Goal: Task Accomplishment & Management: Manage account settings

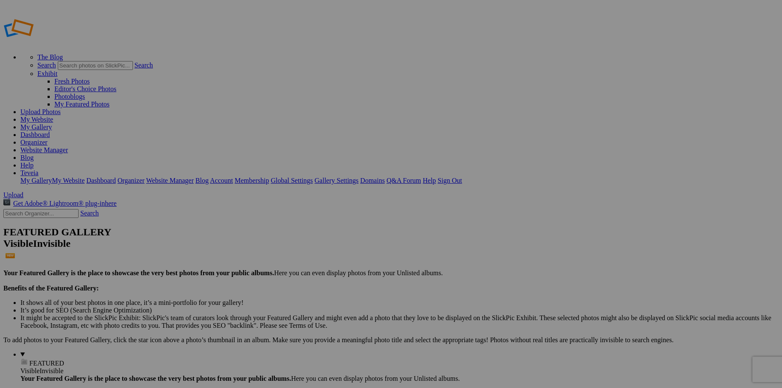
drag, startPoint x: 309, startPoint y: 244, endPoint x: 294, endPoint y: 285, distance: 43.6
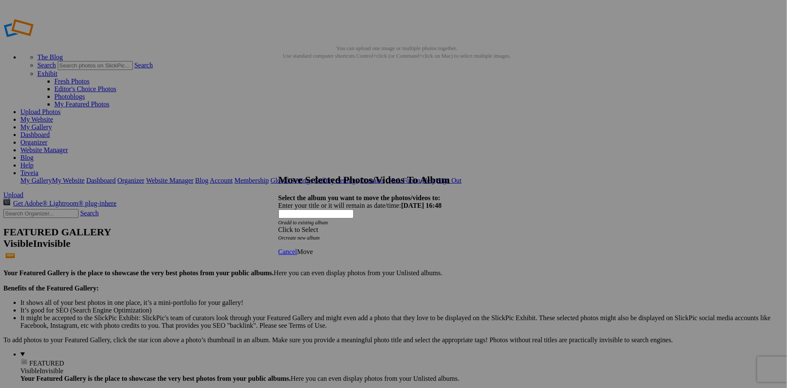
click at [297, 248] on span "Cancel" at bounding box center [288, 251] width 19 height 7
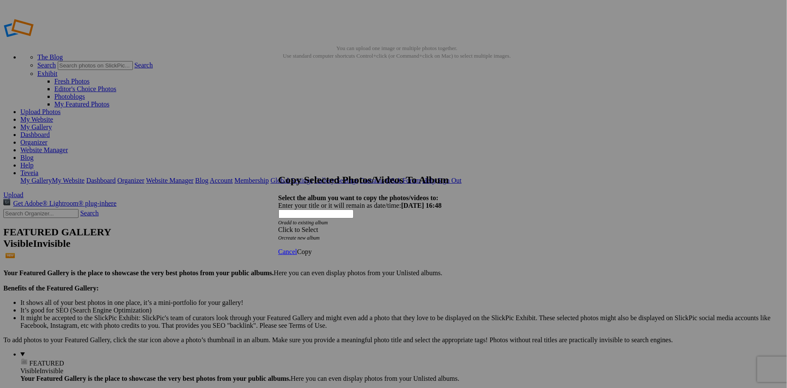
click at [279, 226] on span at bounding box center [279, 229] width 0 height 7
click at [297, 248] on span "Cancel" at bounding box center [288, 251] width 19 height 7
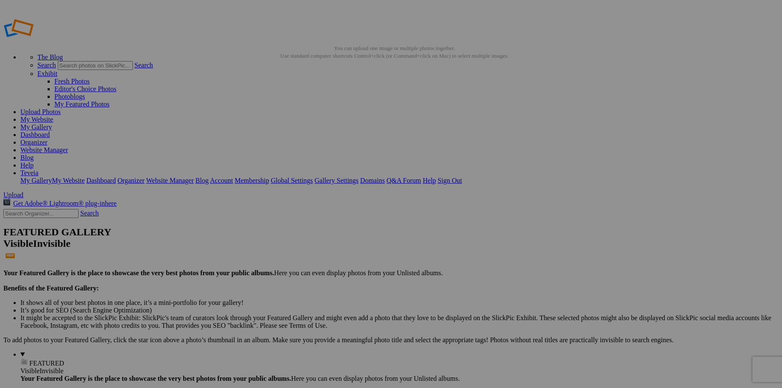
drag, startPoint x: 309, startPoint y: 226, endPoint x: 61, endPoint y: 197, distance: 249.6
drag, startPoint x: 149, startPoint y: 132, endPoint x: 28, endPoint y: 139, distance: 121.6
drag, startPoint x: 152, startPoint y: 141, endPoint x: 141, endPoint y: 165, distance: 25.9
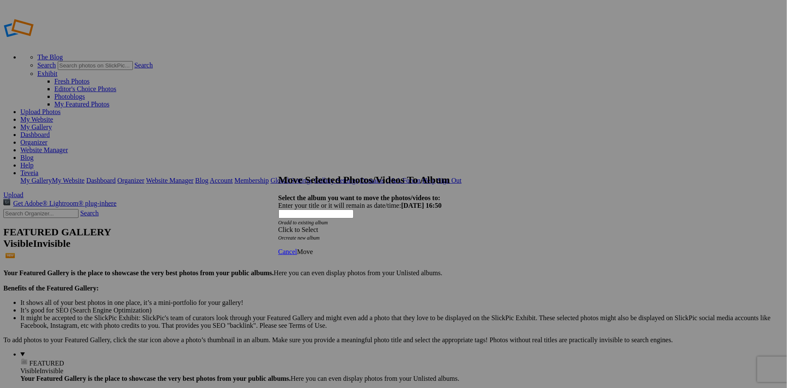
click at [279, 226] on span at bounding box center [279, 229] width 0 height 7
click at [351, 223] on link "Watermarked Images" at bounding box center [344, 219] width 58 height 7
click at [342, 245] on link "Watermarked Flowers" at bounding box center [362, 242] width 60 height 7
click at [313, 248] on span "Move" at bounding box center [305, 251] width 16 height 7
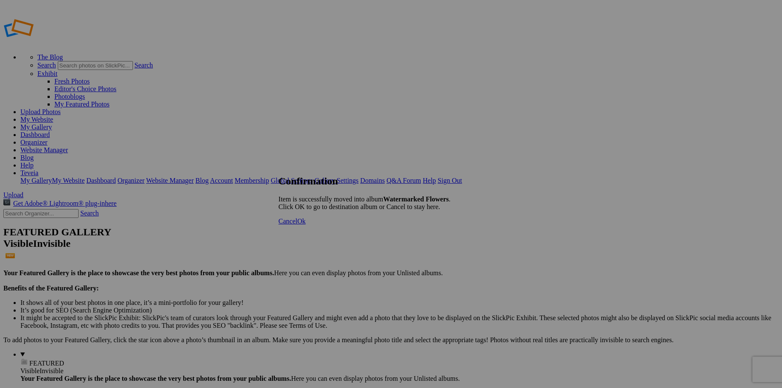
click at [306, 225] on span "Ok" at bounding box center [301, 221] width 8 height 7
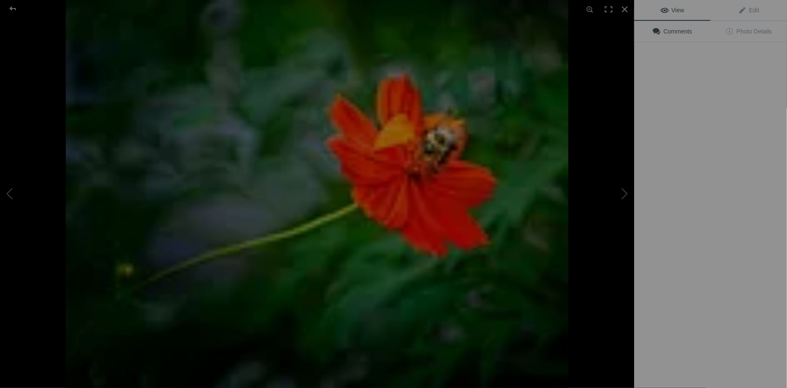
click at [228, 135] on img at bounding box center [317, 194] width 503 height 388
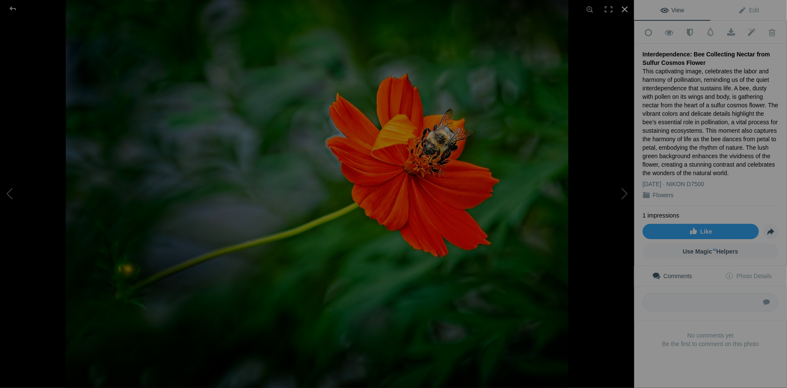
click at [622, 7] on div at bounding box center [625, 9] width 19 height 19
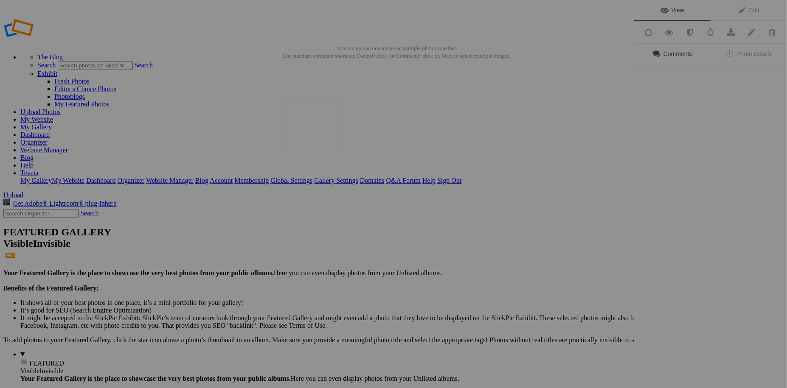
click at [294, 119] on img at bounding box center [312, 126] width 64 height 49
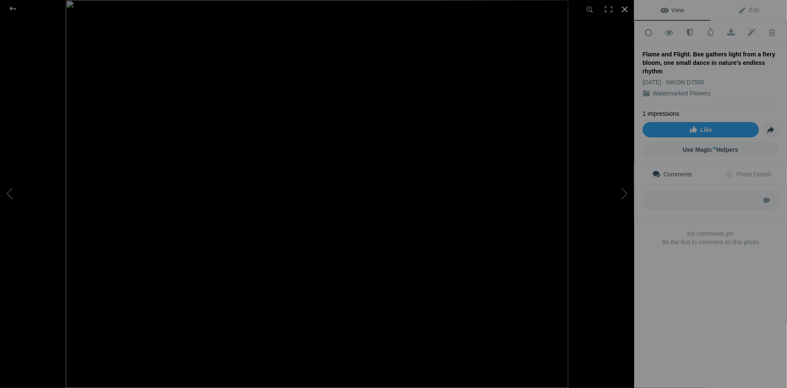
click at [620, 11] on div at bounding box center [625, 9] width 19 height 19
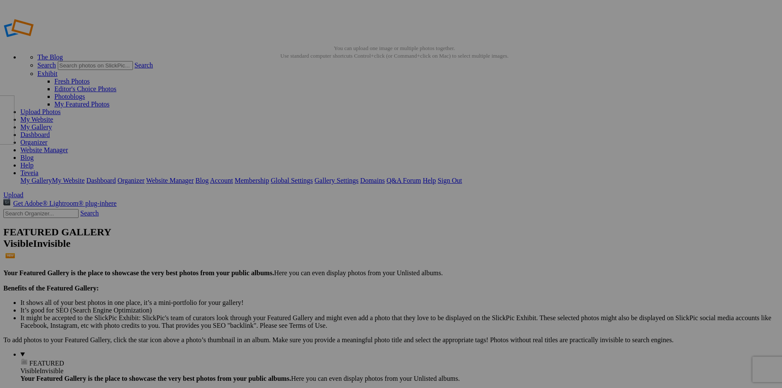
drag, startPoint x: 295, startPoint y: 128, endPoint x: 73, endPoint y: 157, distance: 223.4
drag, startPoint x: 230, startPoint y: 134, endPoint x: 23, endPoint y: 152, distance: 208.4
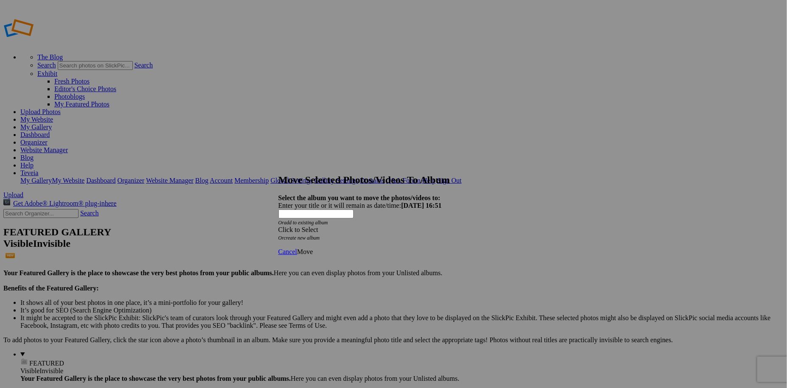
click at [279, 226] on span at bounding box center [279, 229] width 0 height 7
click at [383, 239] on span "Home Page and Contact Page Photos" at bounding box center [365, 234] width 101 height 7
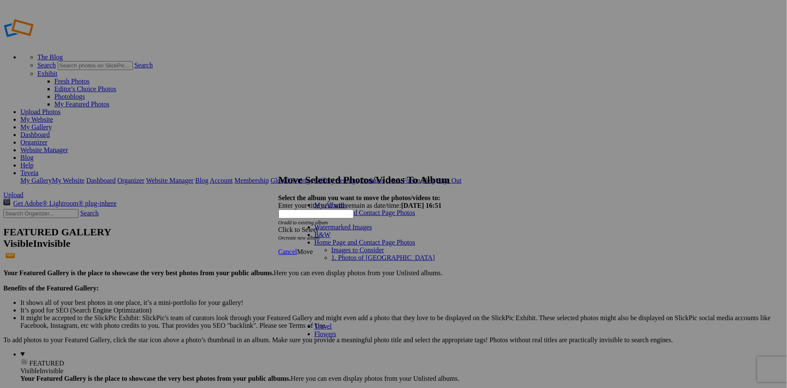
click at [368, 247] on link "Images to Consider" at bounding box center [358, 250] width 53 height 7
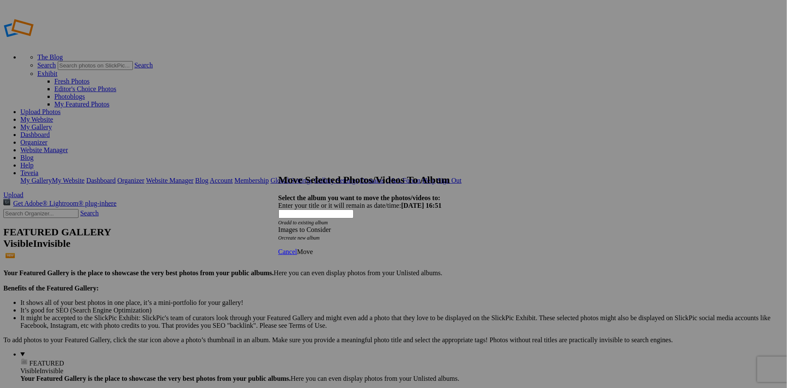
click at [313, 248] on span "Move" at bounding box center [305, 251] width 16 height 7
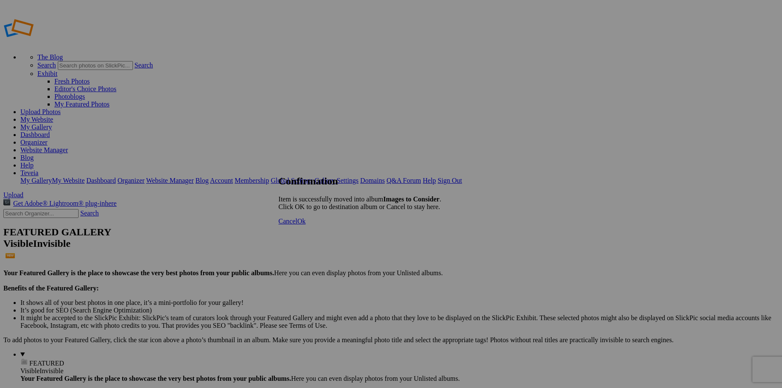
click at [306, 225] on span "Ok" at bounding box center [301, 221] width 8 height 7
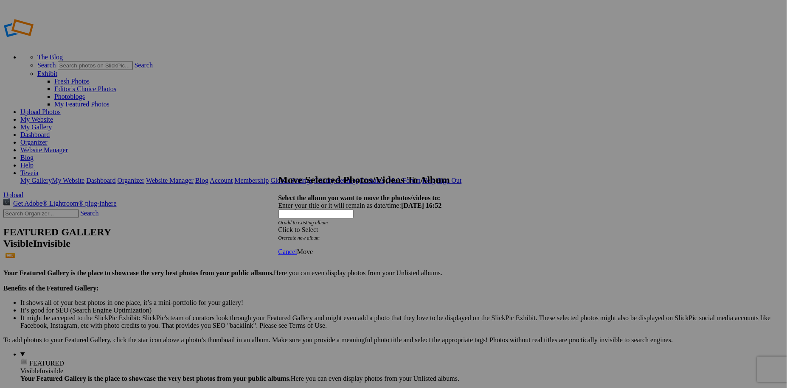
click at [279, 226] on span at bounding box center [279, 229] width 0 height 7
click at [350, 239] on span "Home Page and Contact Page Photos" at bounding box center [365, 234] width 101 height 7
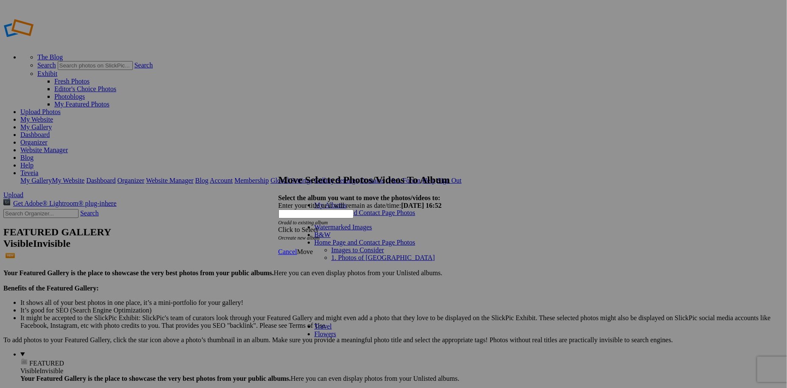
click at [340, 247] on link "Images to Consider" at bounding box center [358, 250] width 53 height 7
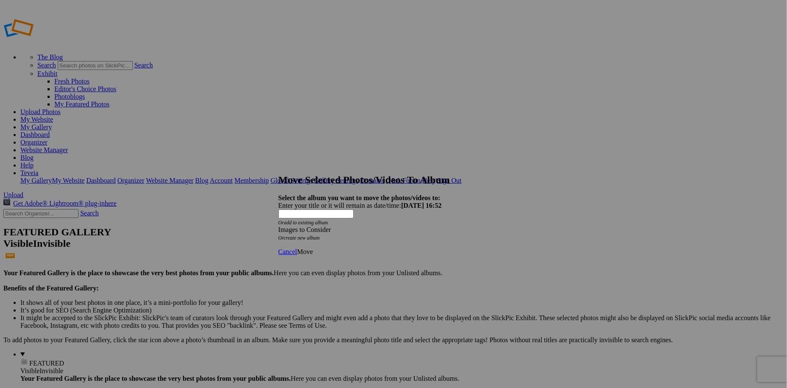
click at [313, 248] on span "Move" at bounding box center [305, 251] width 16 height 7
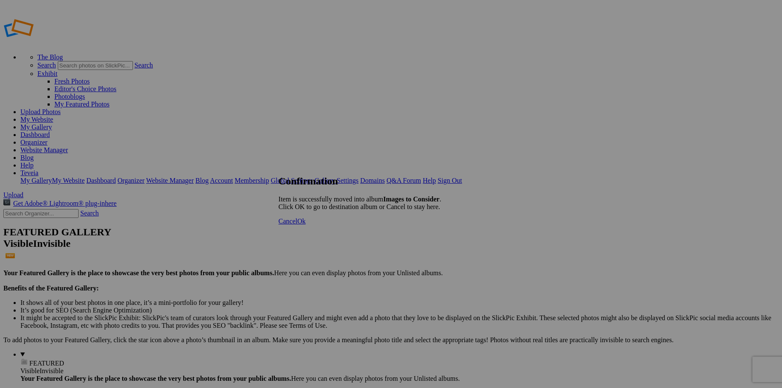
click at [306, 225] on span "Ok" at bounding box center [301, 221] width 8 height 7
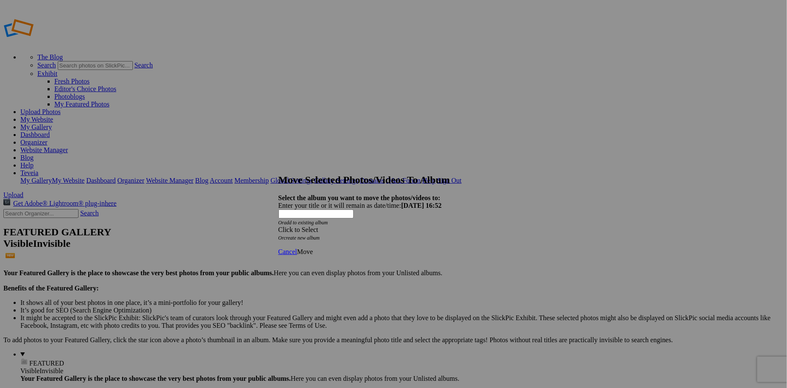
click at [279, 226] on span at bounding box center [279, 229] width 0 height 7
click at [365, 239] on span "Home Page and Contact Page Photos" at bounding box center [365, 234] width 101 height 7
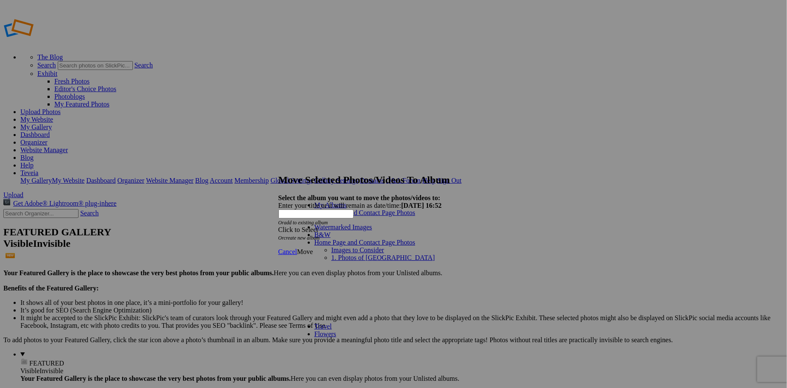
click at [341, 247] on link "Images to Consider" at bounding box center [358, 250] width 53 height 7
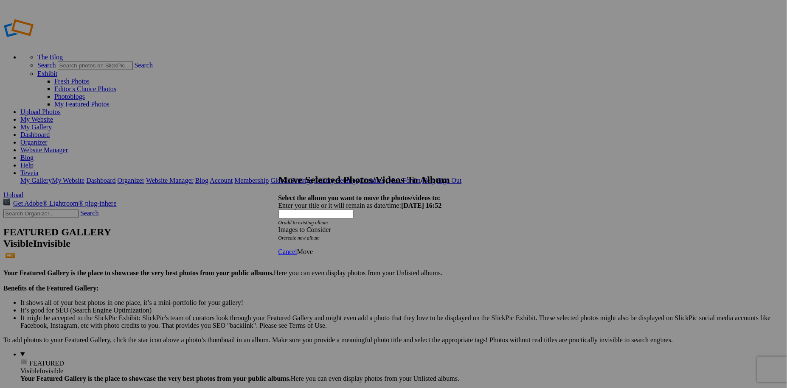
click at [313, 248] on span "Move" at bounding box center [305, 251] width 16 height 7
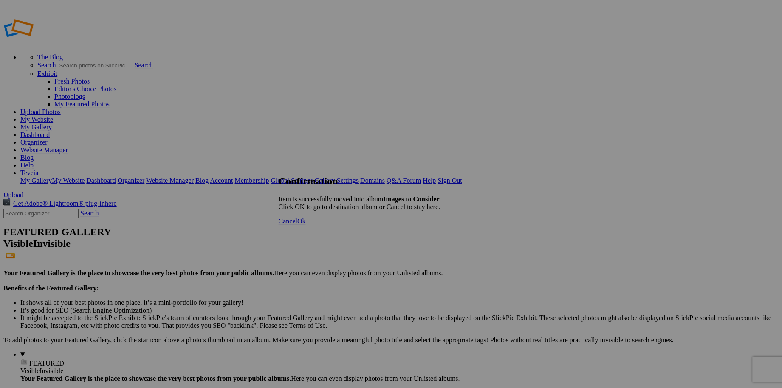
click at [306, 225] on span "Ok" at bounding box center [301, 221] width 8 height 7
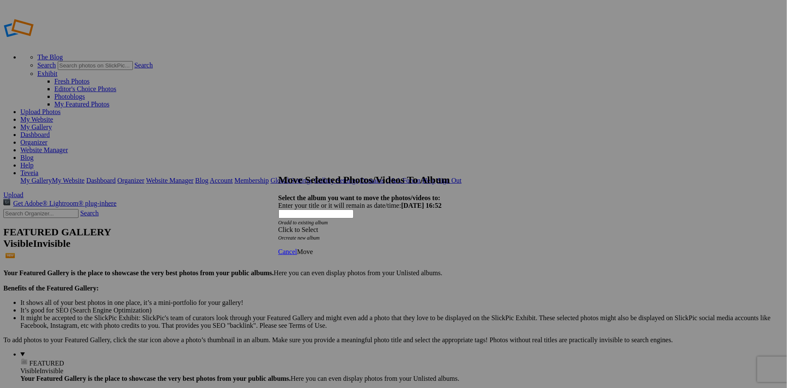
click at [279, 226] on span at bounding box center [279, 229] width 0 height 7
click at [359, 239] on span "Home Page and Contact Page Photos" at bounding box center [365, 234] width 101 height 7
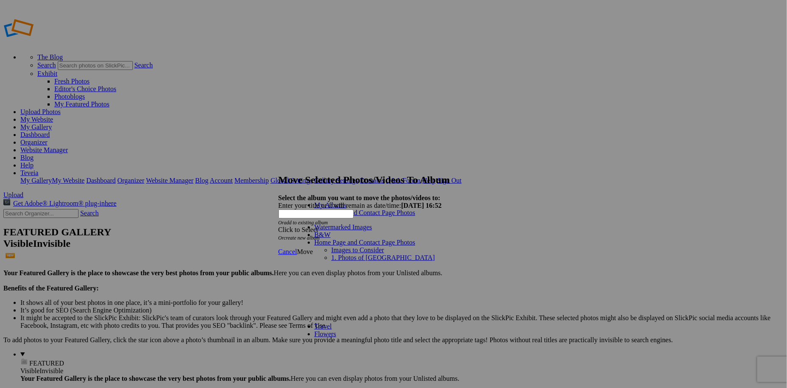
click at [349, 247] on link "Images to Consider" at bounding box center [358, 250] width 53 height 7
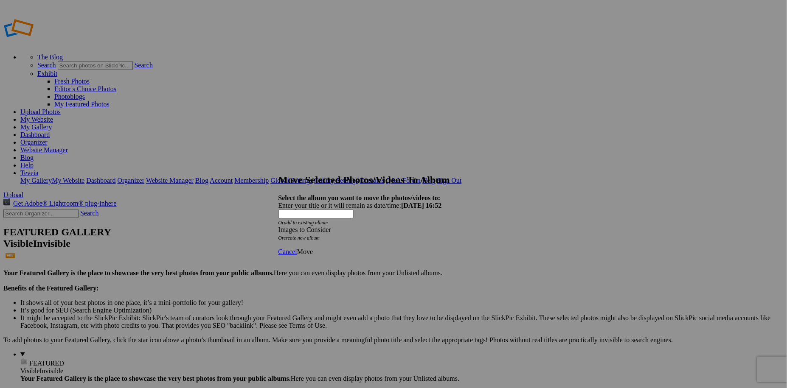
click at [313, 248] on span "Move" at bounding box center [305, 251] width 16 height 7
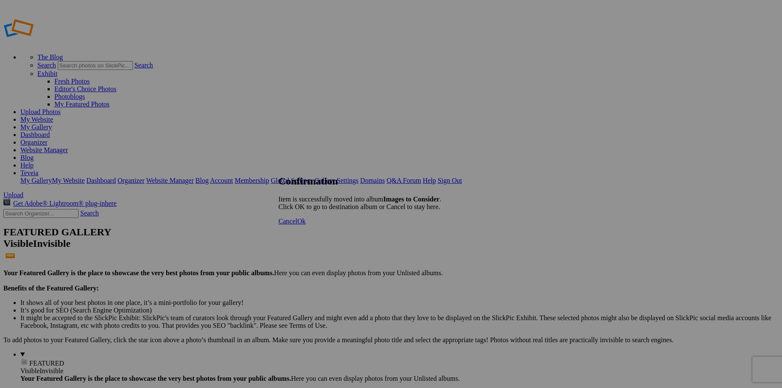
click at [306, 225] on span "Ok" at bounding box center [301, 221] width 8 height 7
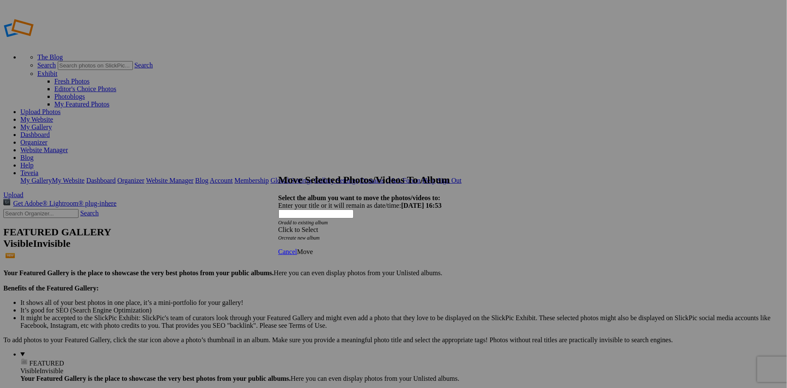
click at [342, 226] on div "Click to Select" at bounding box center [391, 230] width 225 height 8
click at [326, 239] on span "Home Page and Contact Page Photos" at bounding box center [365, 234] width 101 height 7
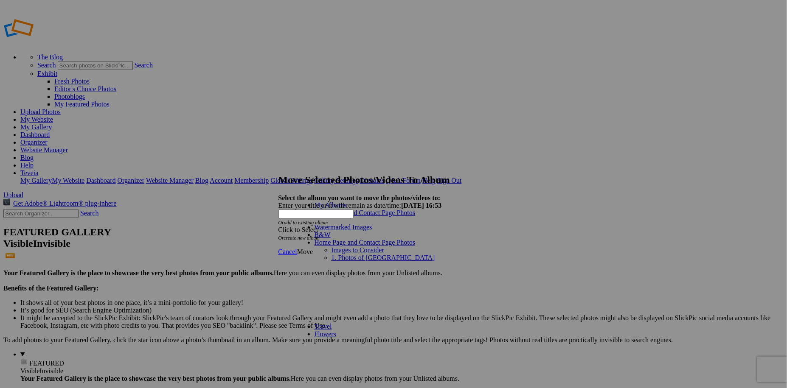
click at [334, 247] on link "Images to Consider" at bounding box center [358, 250] width 53 height 7
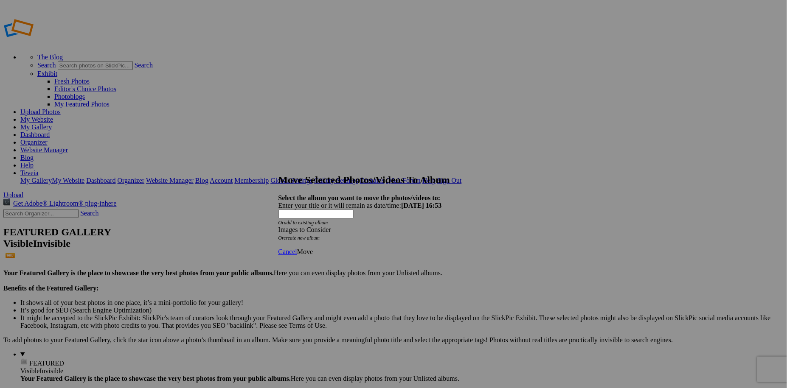
click at [313, 248] on span "Move" at bounding box center [305, 251] width 16 height 7
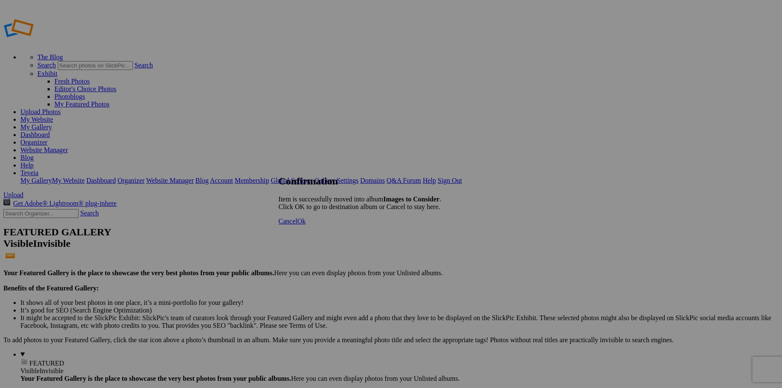
click at [297, 225] on span "Cancel" at bounding box center [288, 221] width 19 height 7
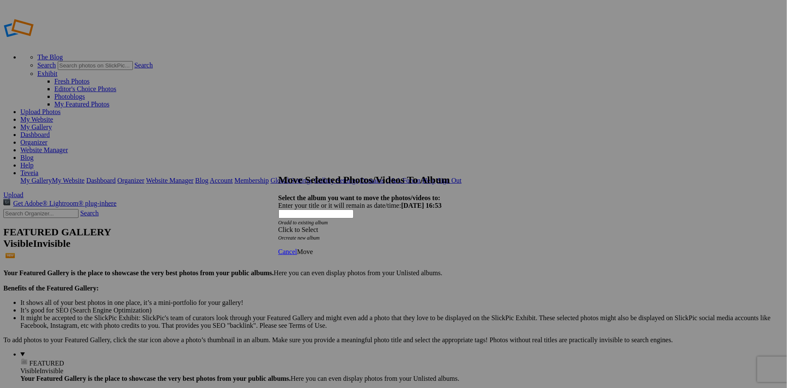
click at [402, 226] on div "Click to Select" at bounding box center [391, 230] width 225 height 8
click at [365, 239] on span "Home Page and Contact Page Photos" at bounding box center [365, 234] width 101 height 7
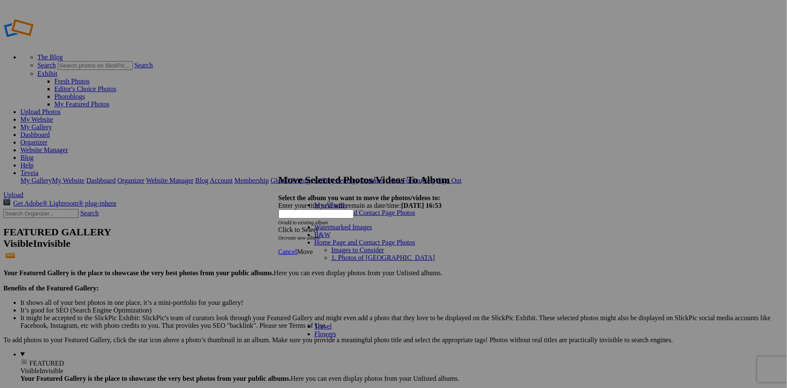
click at [355, 247] on link "Images to Consider" at bounding box center [358, 250] width 53 height 7
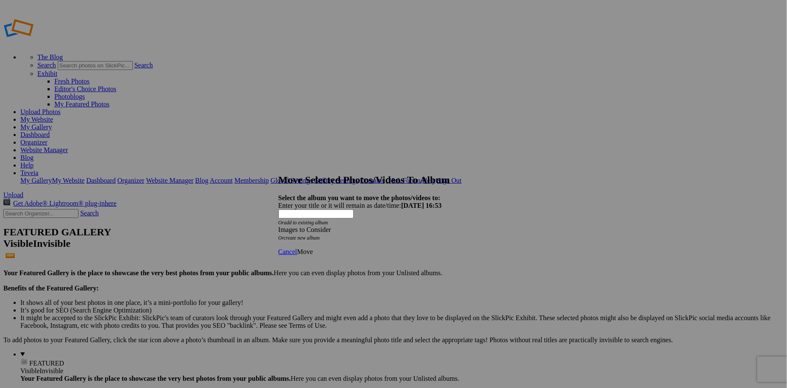
click at [313, 248] on span "Move" at bounding box center [305, 251] width 16 height 7
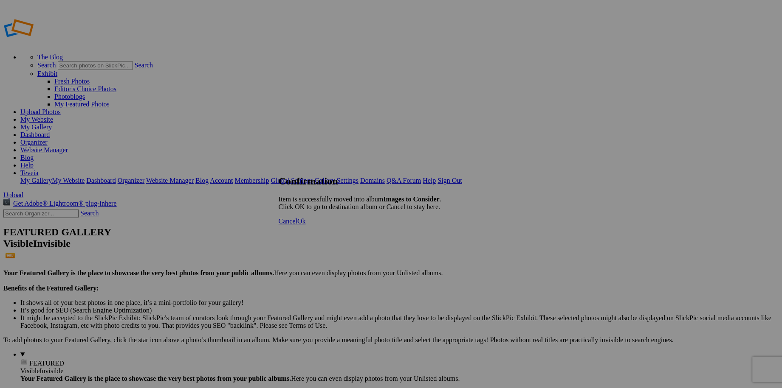
click at [297, 225] on span "Cancel" at bounding box center [288, 221] width 19 height 7
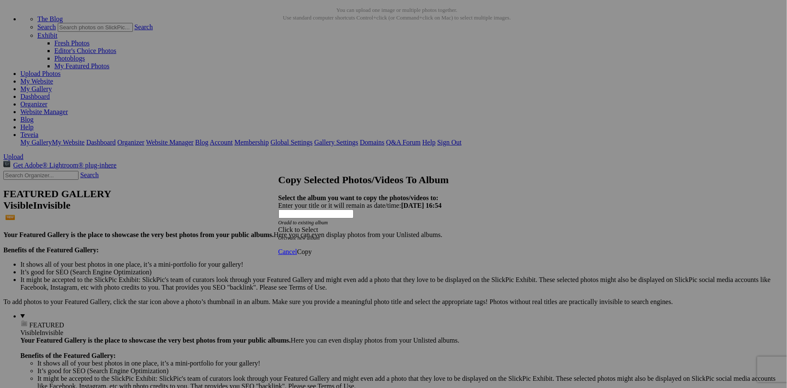
click at [279, 226] on span at bounding box center [279, 229] width 0 height 7
click at [297, 248] on span "Cancel" at bounding box center [288, 251] width 19 height 7
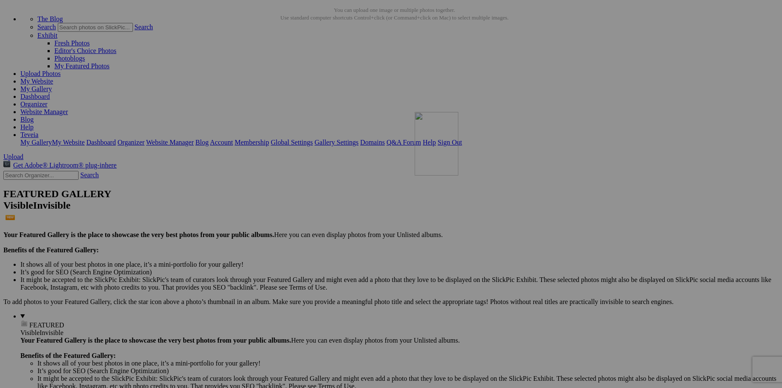
drag, startPoint x: 536, startPoint y: 228, endPoint x: 537, endPoint y: 186, distance: 42.5
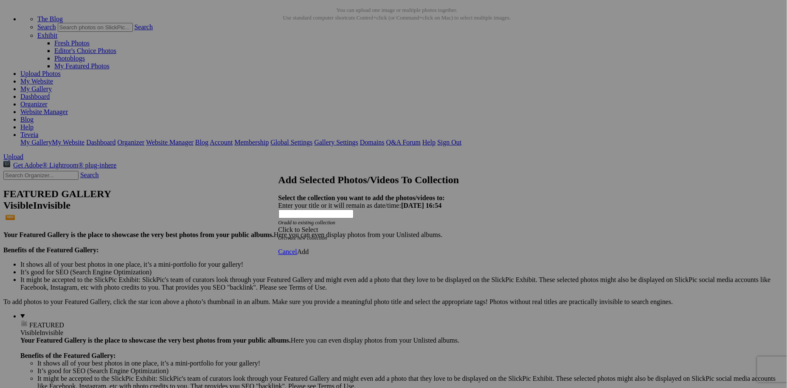
click at [279, 226] on span at bounding box center [279, 229] width 0 height 7
click at [340, 223] on link "Website homepage" at bounding box center [340, 219] width 51 height 7
click at [309, 248] on span "Add" at bounding box center [303, 251] width 12 height 7
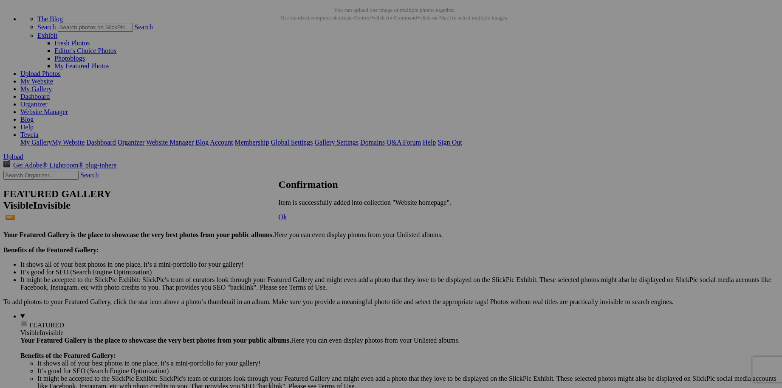
click at [287, 221] on span "Ok" at bounding box center [283, 217] width 8 height 7
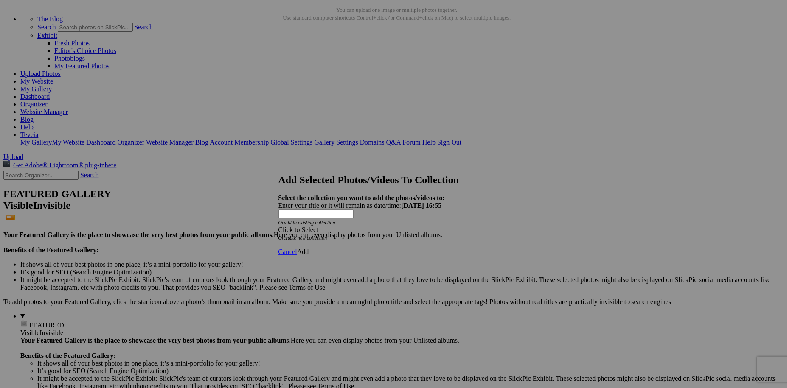
click at [279, 226] on span at bounding box center [279, 229] width 0 height 7
click at [361, 223] on link "Website homepage" at bounding box center [340, 219] width 51 height 7
click at [309, 248] on span "Add" at bounding box center [303, 251] width 12 height 7
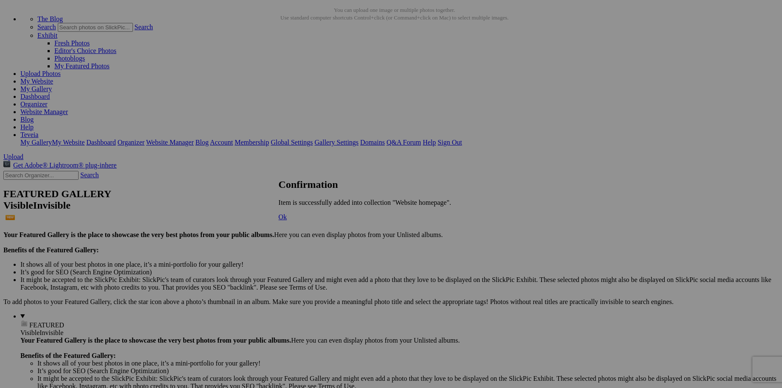
click at [287, 221] on span "Ok" at bounding box center [283, 217] width 8 height 7
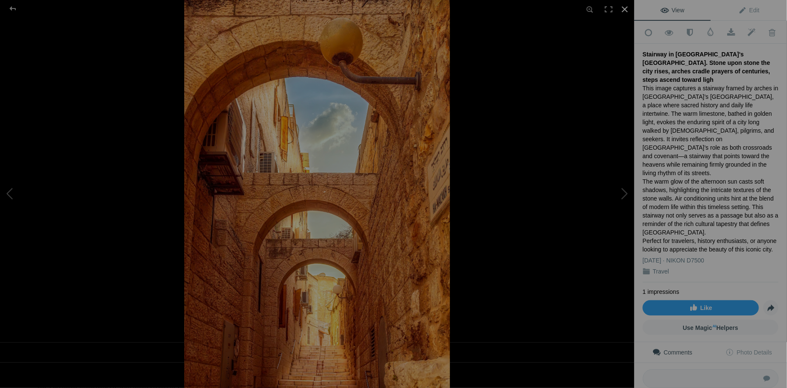
click at [624, 11] on div at bounding box center [625, 9] width 19 height 19
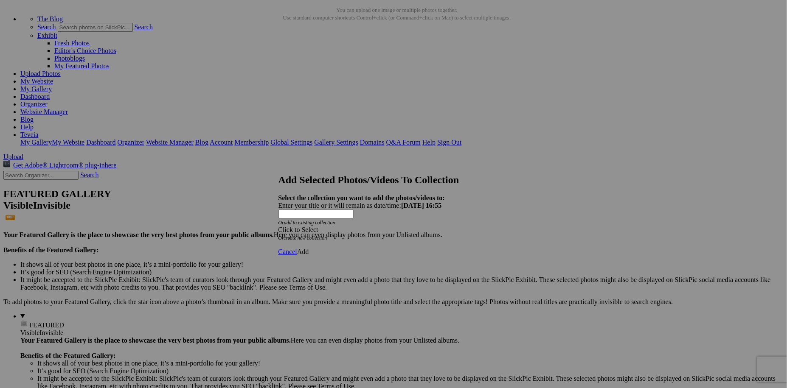
click at [279, 226] on span at bounding box center [279, 229] width 0 height 7
click at [345, 223] on link "Website homepage" at bounding box center [340, 219] width 51 height 7
click at [309, 248] on span "Add" at bounding box center [303, 251] width 12 height 7
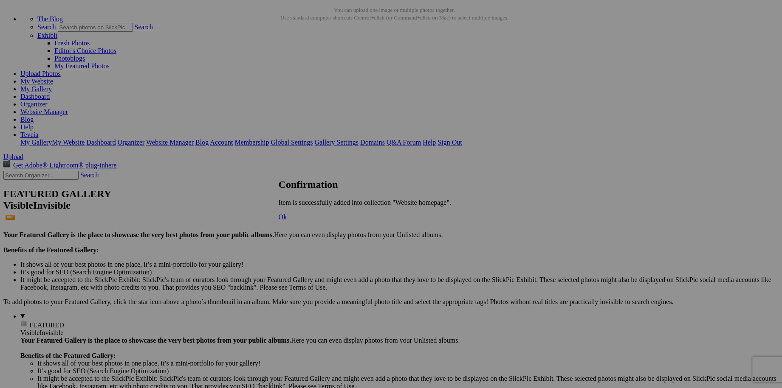
click at [287, 221] on span "Ok" at bounding box center [283, 217] width 8 height 7
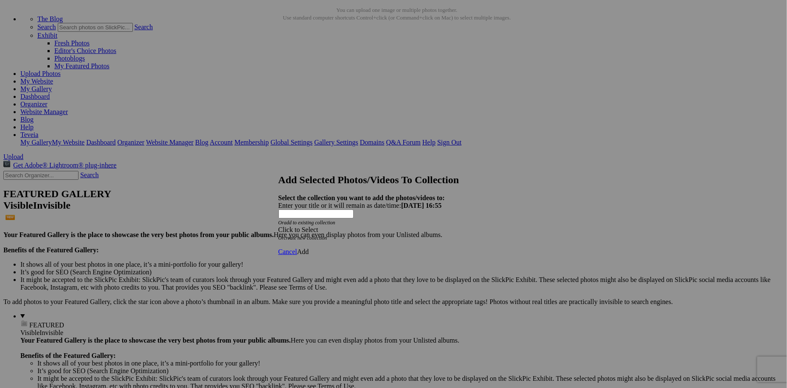
click at [427, 226] on div "Click to Select" at bounding box center [391, 230] width 225 height 8
click at [357, 223] on link "Website homepage" at bounding box center [340, 219] width 51 height 7
click at [309, 248] on span "Add" at bounding box center [303, 251] width 12 height 7
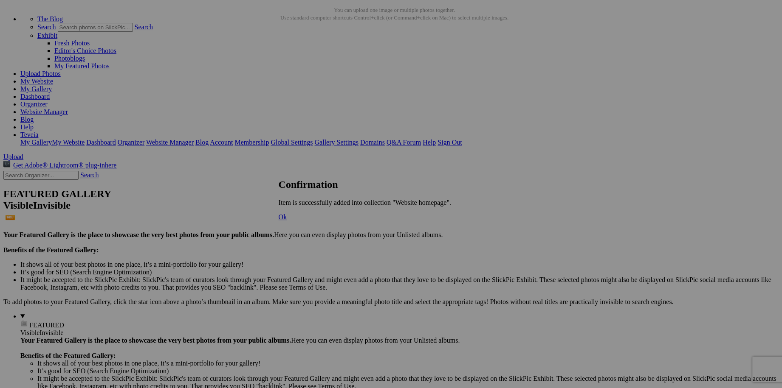
click at [287, 221] on span "Ok" at bounding box center [283, 217] width 8 height 7
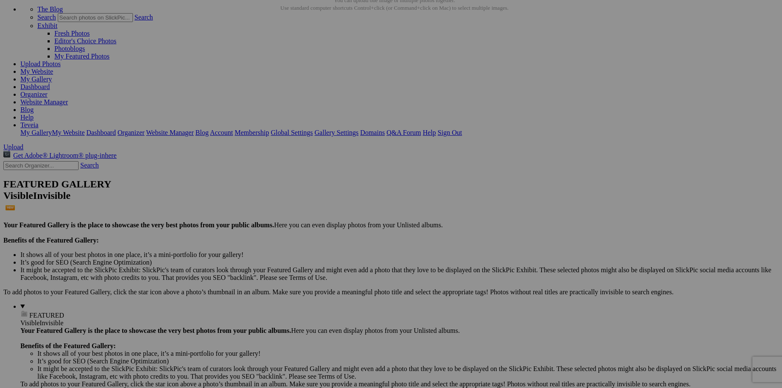
scroll to position [51, 0]
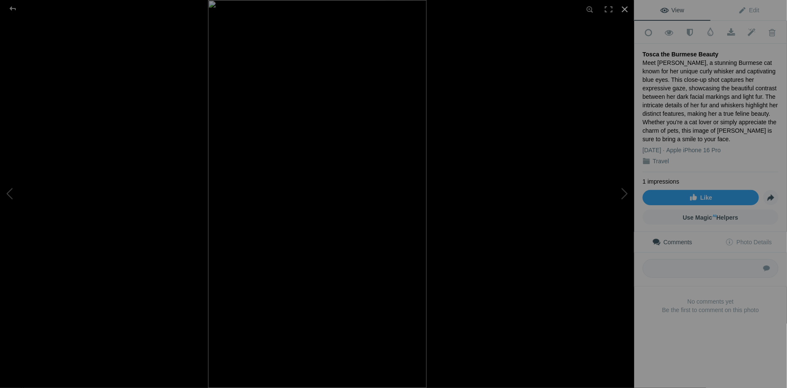
click at [624, 9] on div at bounding box center [625, 9] width 19 height 19
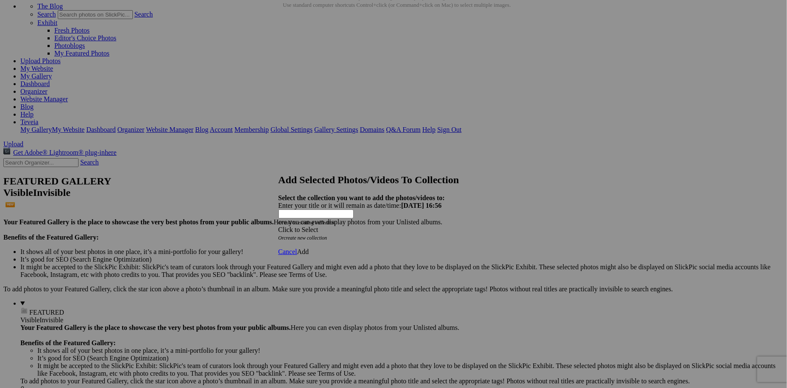
click at [370, 226] on div "Click to Select" at bounding box center [391, 230] width 225 height 8
click at [342, 223] on link "Website homepage" at bounding box center [340, 219] width 51 height 7
click at [309, 248] on span "Add" at bounding box center [303, 251] width 12 height 7
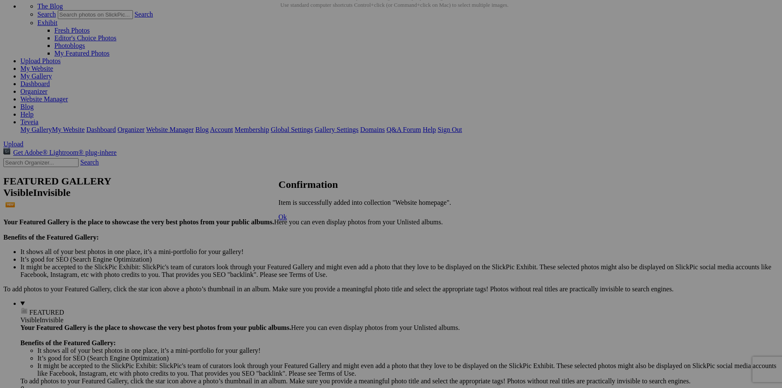
click at [287, 221] on span "Ok" at bounding box center [283, 217] width 8 height 7
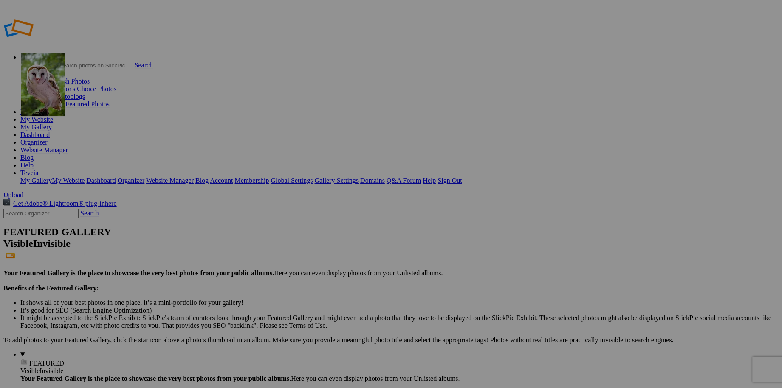
drag, startPoint x: 312, startPoint y: 147, endPoint x: 143, endPoint y: 114, distance: 171.4
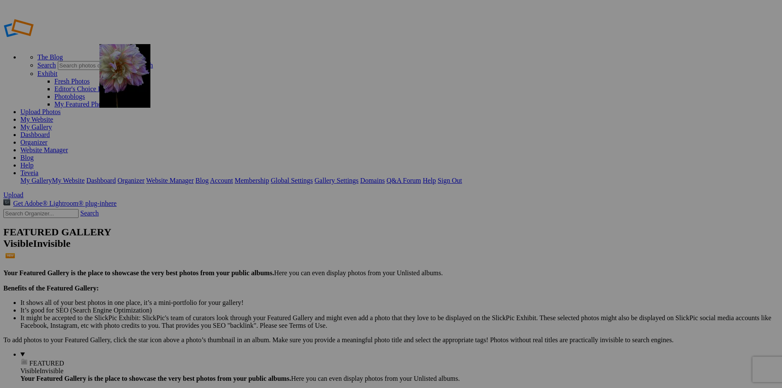
drag, startPoint x: 539, startPoint y: 132, endPoint x: 222, endPoint y: 105, distance: 318.3
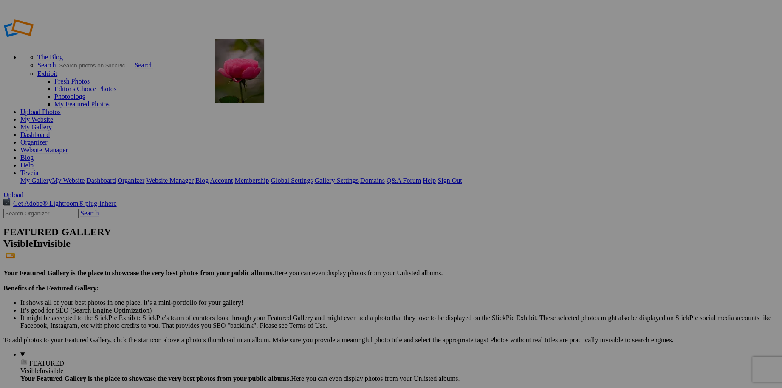
drag, startPoint x: 616, startPoint y: 133, endPoint x: 337, endPoint y: 101, distance: 280.4
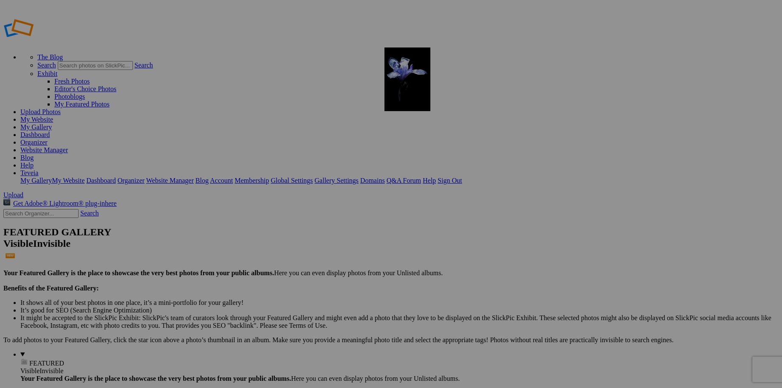
drag, startPoint x: 684, startPoint y: 128, endPoint x: 506, endPoint y: 109, distance: 178.1
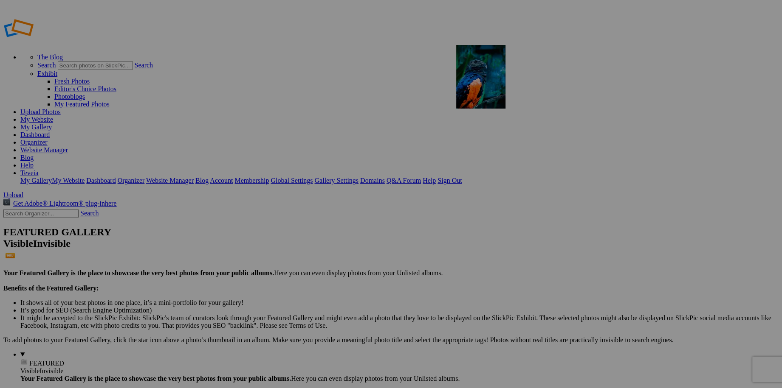
drag, startPoint x: 684, startPoint y: 124, endPoint x: 578, endPoint y: 106, distance: 106.9
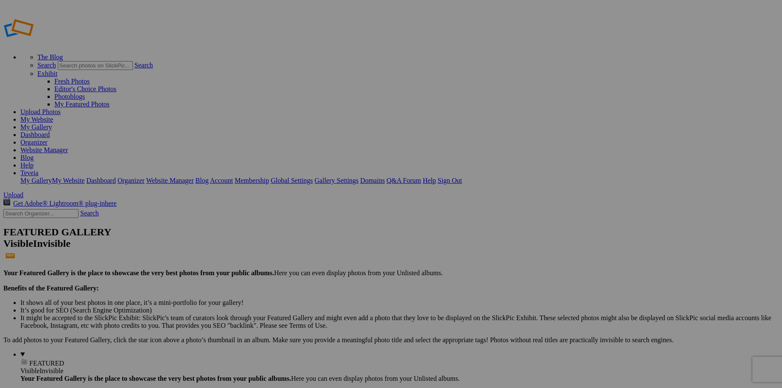
type input "Images to Consider"
drag, startPoint x: 0, startPoint y: 0, endPoint x: 25, endPoint y: 200, distance: 201.1
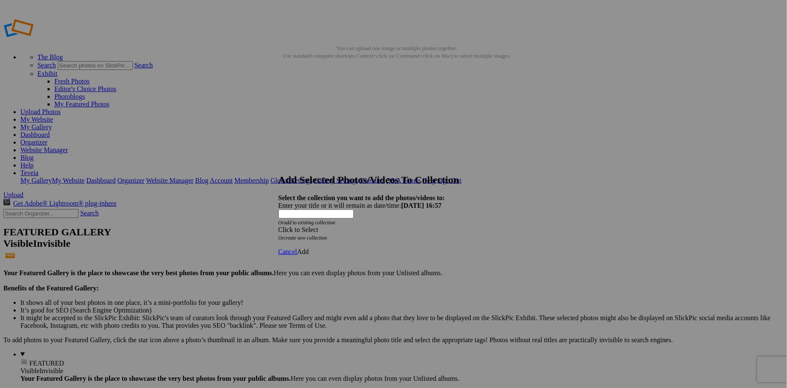
click at [385, 226] on div "Click to Select" at bounding box center [391, 230] width 225 height 8
click at [351, 223] on link "Website homepage" at bounding box center [340, 219] width 51 height 7
click at [309, 248] on span "Add" at bounding box center [303, 251] width 12 height 7
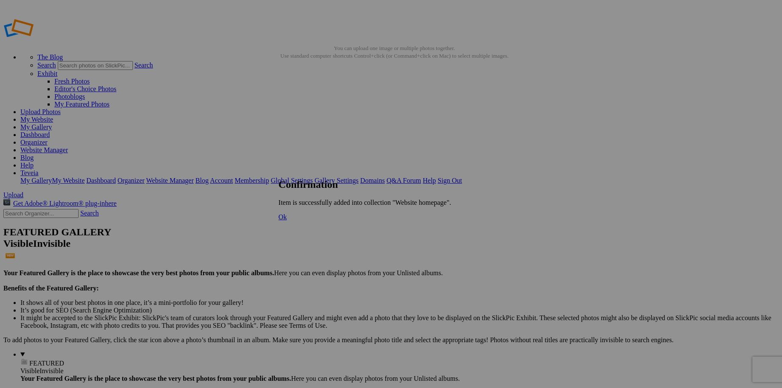
click at [287, 221] on span "Ok" at bounding box center [283, 217] width 8 height 7
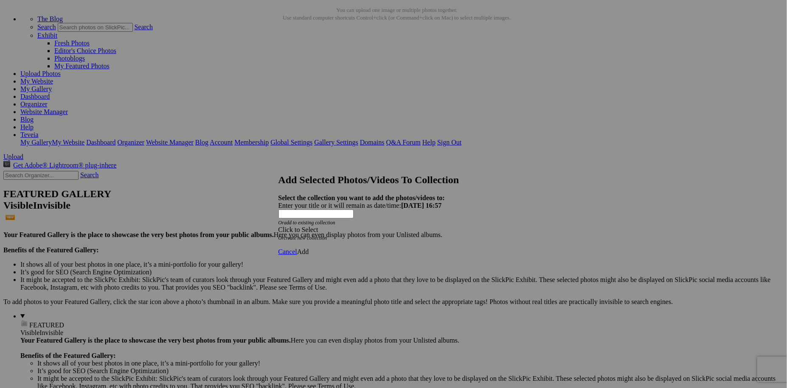
click at [393, 226] on div "Click to Select" at bounding box center [391, 230] width 225 height 8
click at [349, 223] on link "Website homepage" at bounding box center [340, 219] width 51 height 7
click at [309, 248] on span "Add" at bounding box center [303, 251] width 12 height 7
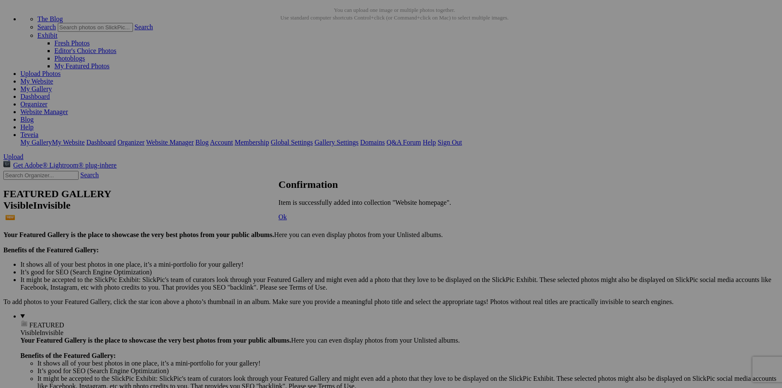
click at [287, 221] on link "Ok" at bounding box center [283, 217] width 8 height 7
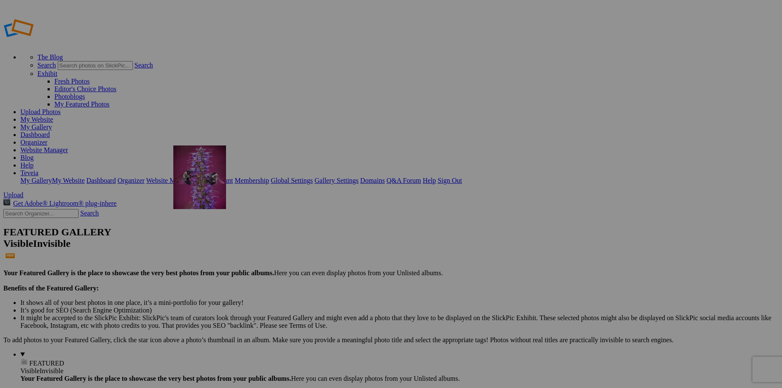
drag, startPoint x: 237, startPoint y: 134, endPoint x: 295, endPoint y: 207, distance: 93.6
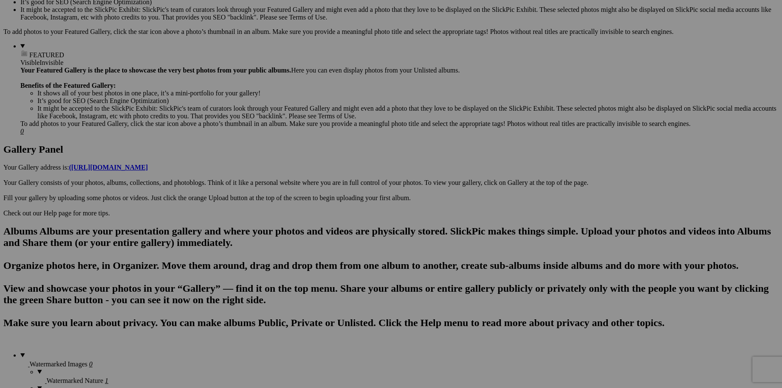
scroll to position [347, 0]
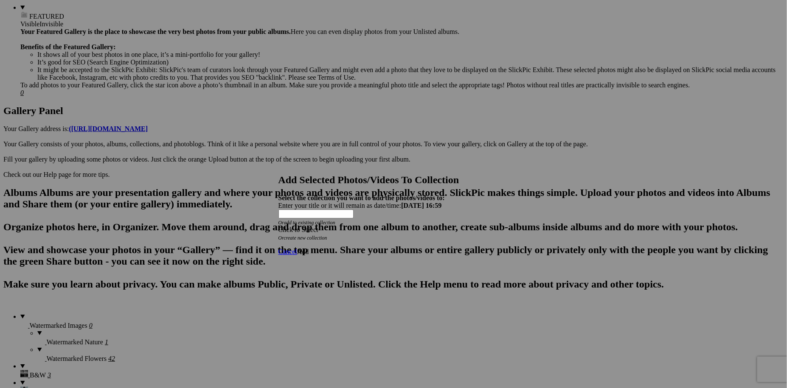
click at [353, 226] on div "Click to Select" at bounding box center [391, 230] width 225 height 8
click at [336, 223] on link "Website homepage" at bounding box center [340, 219] width 51 height 7
click at [309, 248] on span "Add" at bounding box center [303, 251] width 12 height 7
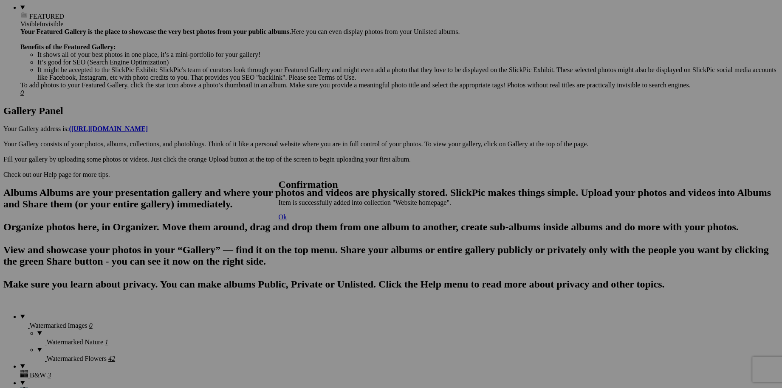
click at [287, 221] on span "Ok" at bounding box center [283, 217] width 8 height 7
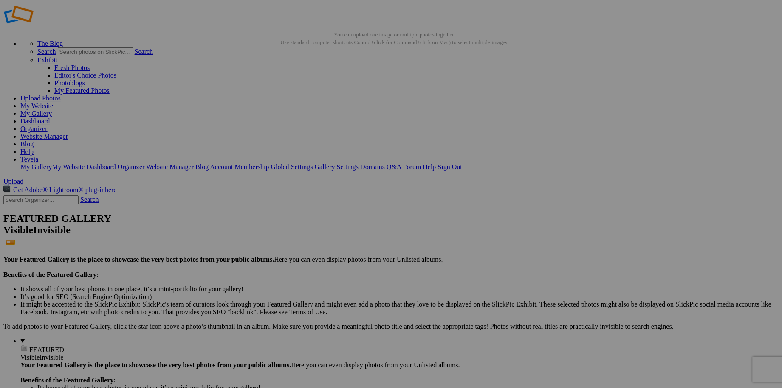
scroll to position [0, 0]
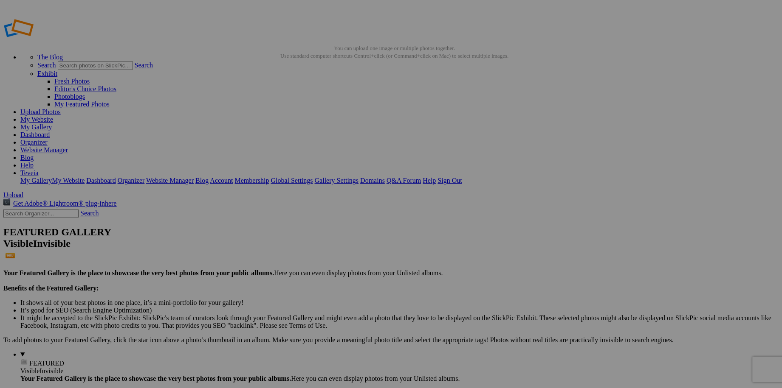
drag, startPoint x: 141, startPoint y: 145, endPoint x: 465, endPoint y: 200, distance: 329.1
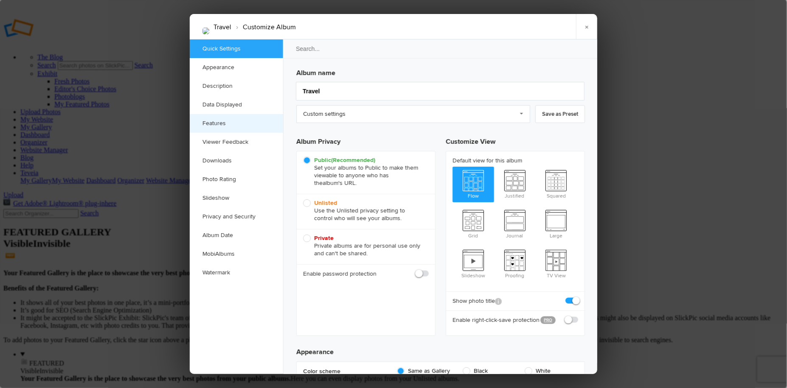
click at [219, 122] on link "Features" at bounding box center [236, 123] width 93 height 19
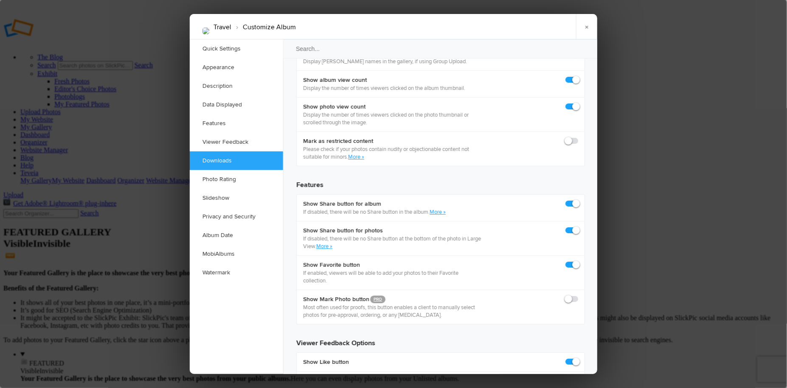
scroll to position [1336, 0]
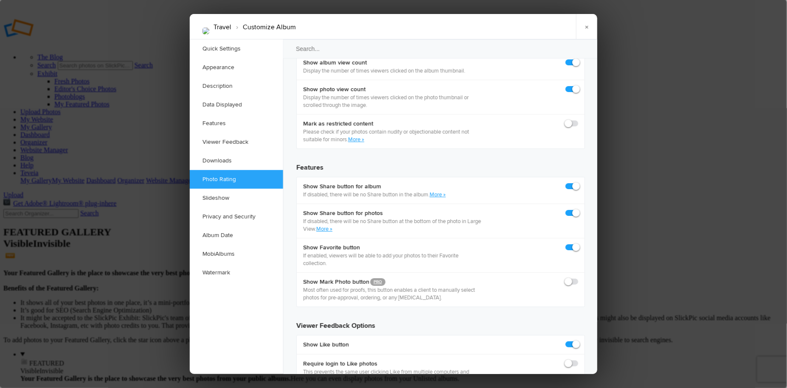
checkbox input "true"
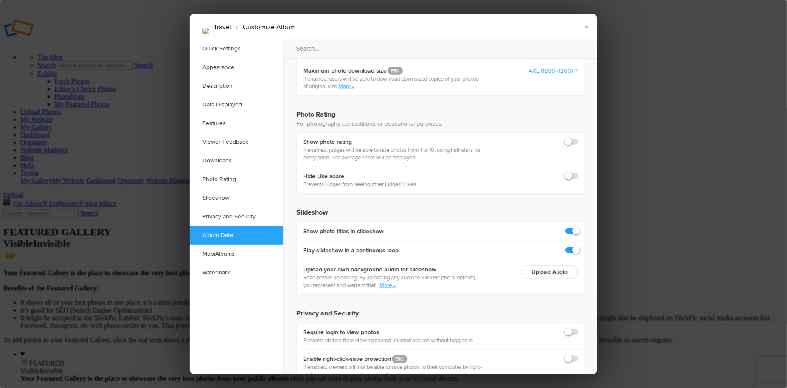
scroll to position [1832, 0]
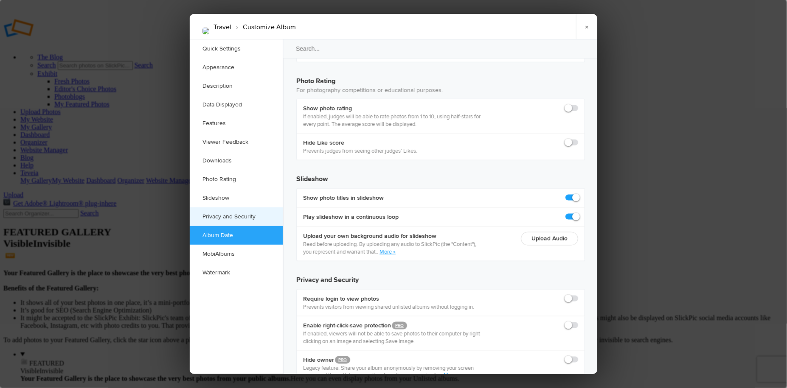
click at [213, 216] on link "Privacy and Security" at bounding box center [236, 217] width 93 height 19
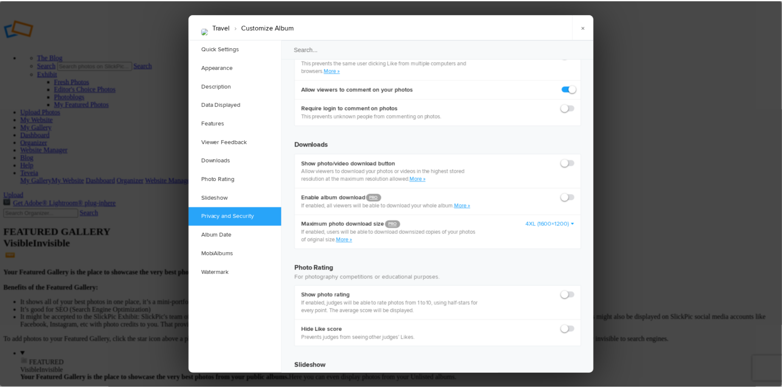
scroll to position [1634, 0]
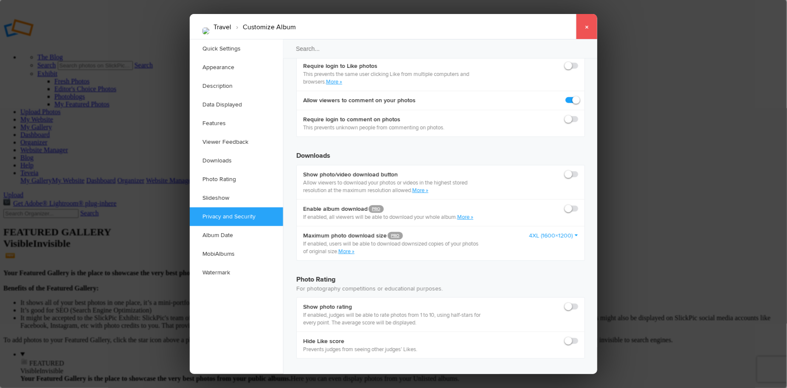
click at [586, 27] on link "×" at bounding box center [586, 26] width 21 height 25
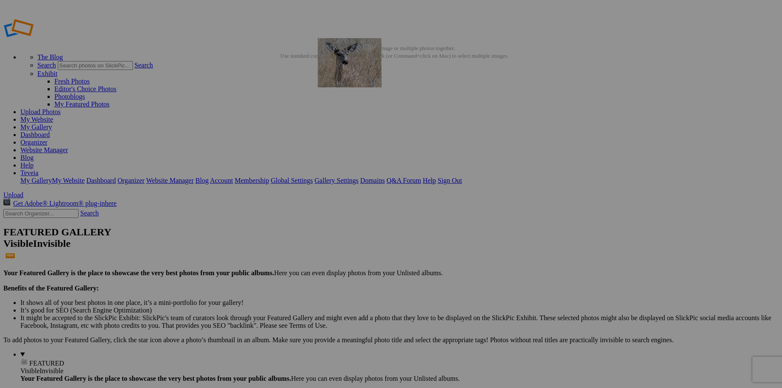
drag, startPoint x: 608, startPoint y: 128, endPoint x: 440, endPoint y: 99, distance: 170.6
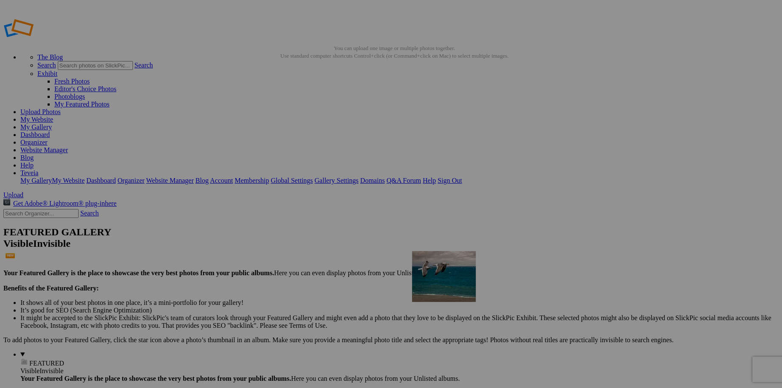
drag, startPoint x: 530, startPoint y: 121, endPoint x: 530, endPoint y: 312, distance: 191.9
drag, startPoint x: 250, startPoint y: 133, endPoint x: 364, endPoint y: 230, distance: 149.7
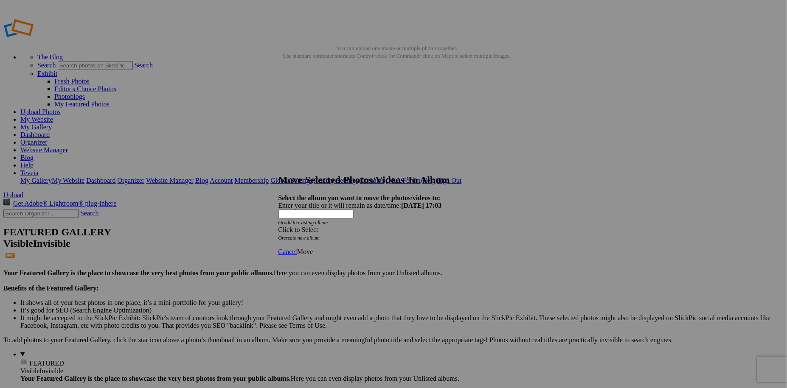
click at [279, 226] on span at bounding box center [279, 229] width 0 height 7
click at [366, 239] on span "Home Page and Contact Page Photos" at bounding box center [365, 234] width 101 height 7
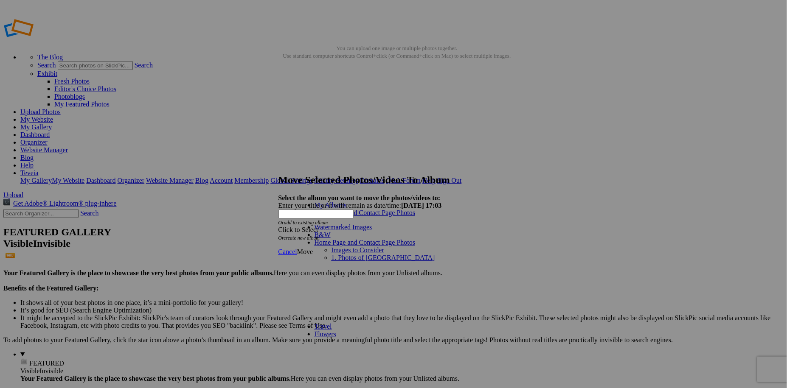
click at [355, 247] on link "Images to Consider" at bounding box center [358, 250] width 53 height 7
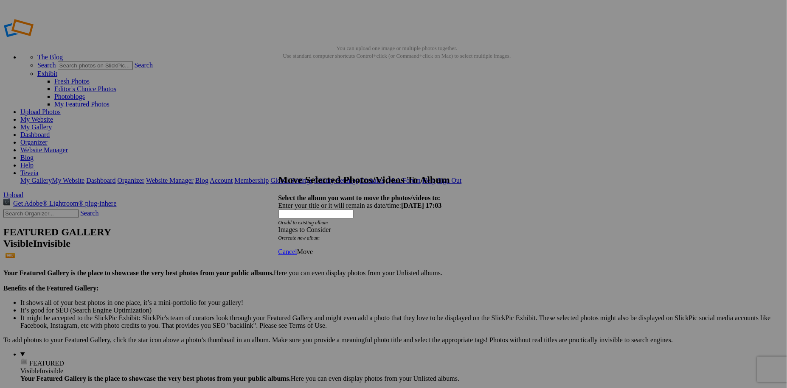
click at [313, 248] on span "Move" at bounding box center [305, 251] width 16 height 7
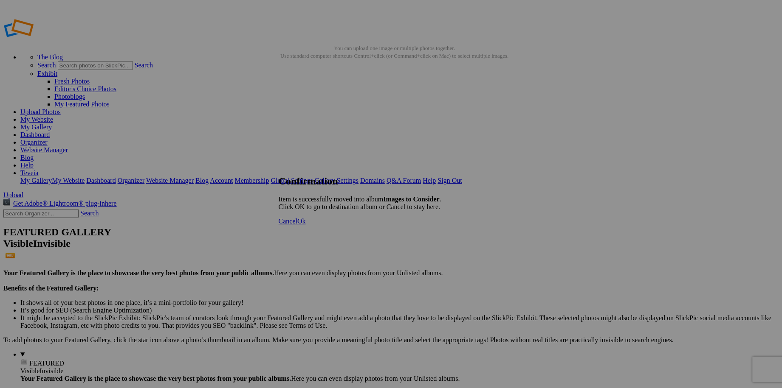
click at [297, 225] on span "Cancel" at bounding box center [288, 221] width 19 height 7
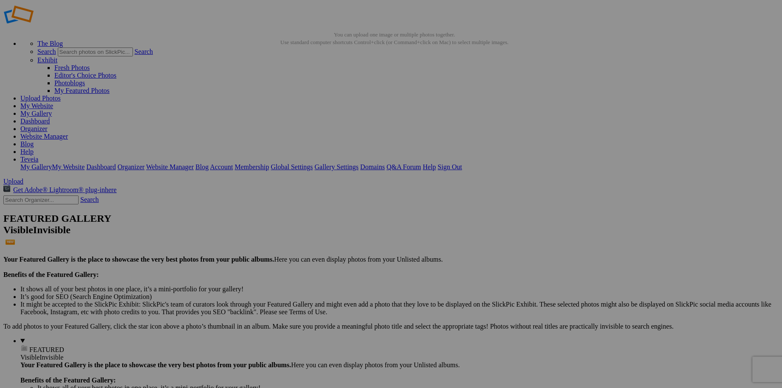
scroll to position [0, 0]
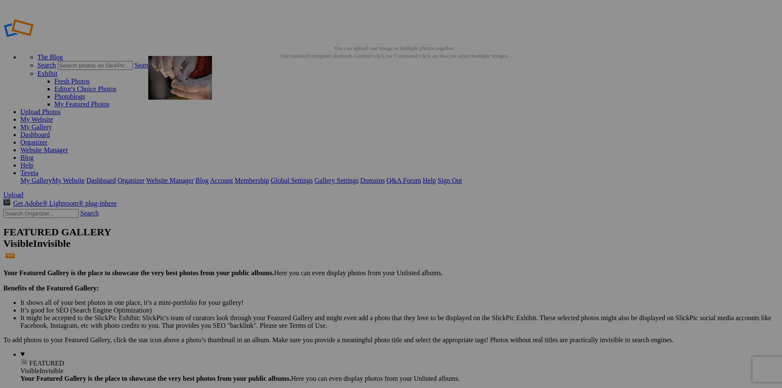
drag, startPoint x: 534, startPoint y: 136, endPoint x: 270, endPoint y: 117, distance: 264.3
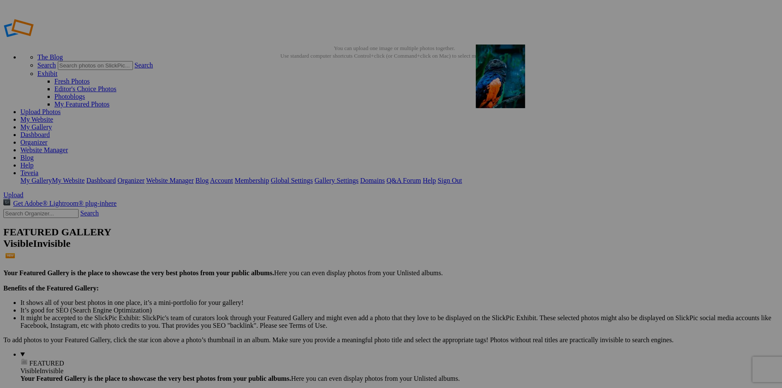
drag, startPoint x: 470, startPoint y: 244, endPoint x: 598, endPoint y: 106, distance: 188.4
click at [53, 116] on link "My Website" at bounding box center [36, 119] width 33 height 7
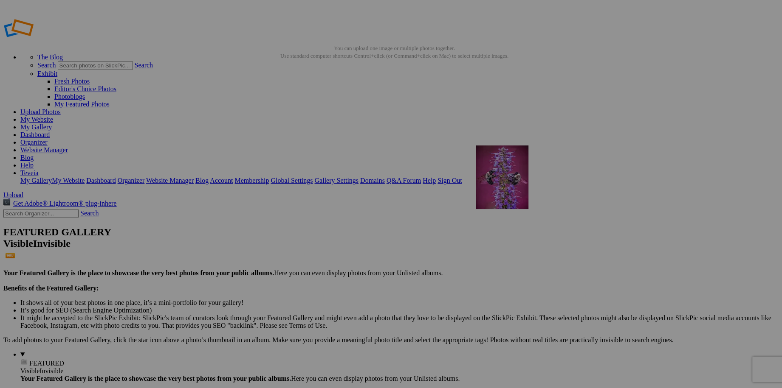
drag, startPoint x: 321, startPoint y: 138, endPoint x: 598, endPoint y: 207, distance: 285.6
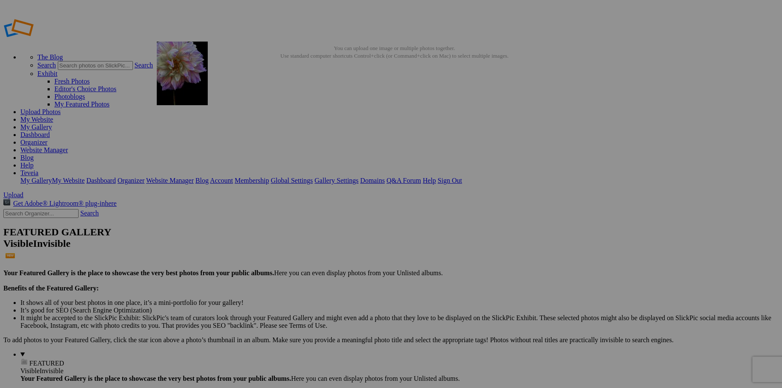
drag, startPoint x: 455, startPoint y: 217, endPoint x: 279, endPoint y: 103, distance: 210.0
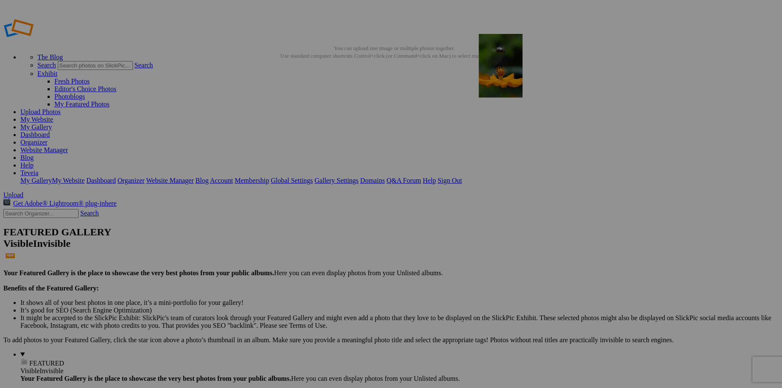
drag, startPoint x: 392, startPoint y: 232, endPoint x: 601, endPoint y: 95, distance: 249.9
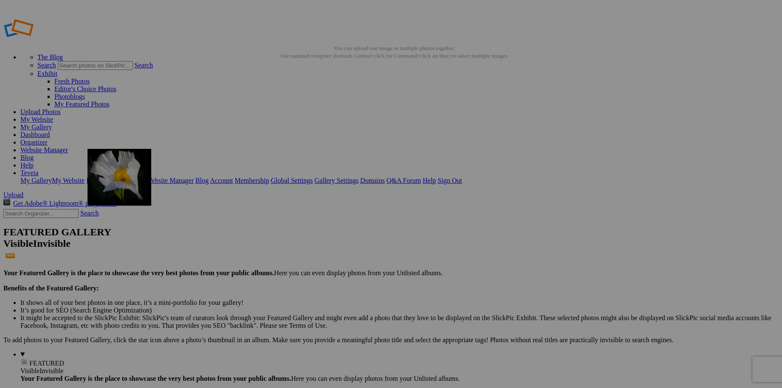
drag, startPoint x: 307, startPoint y: 239, endPoint x: 210, endPoint y: 210, distance: 100.9
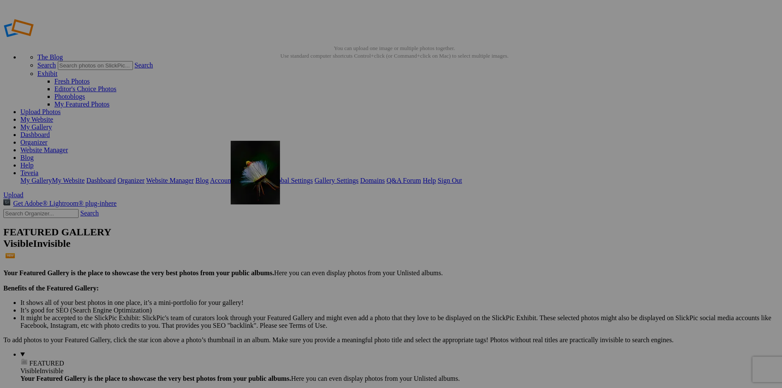
drag, startPoint x: 539, startPoint y: 237, endPoint x: 353, endPoint y: 202, distance: 189.2
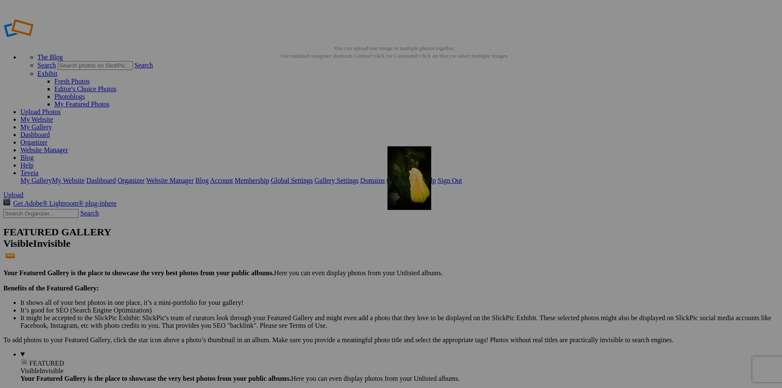
drag, startPoint x: 685, startPoint y: 233, endPoint x: 509, endPoint y: 208, distance: 177.6
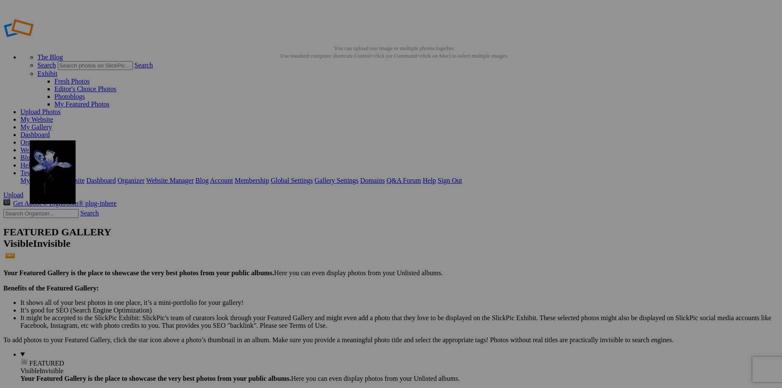
drag, startPoint x: 234, startPoint y: 330, endPoint x: 152, endPoint y: 202, distance: 152.7
drag, startPoint x: 162, startPoint y: 234, endPoint x: 150, endPoint y: 200, distance: 35.8
click at [53, 116] on link "My Website" at bounding box center [36, 119] width 33 height 7
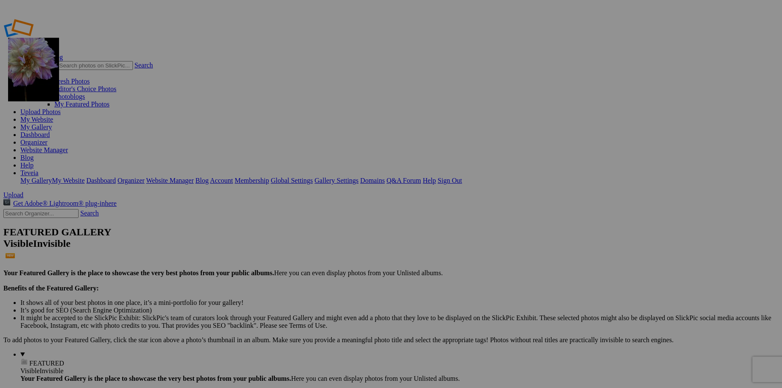
drag, startPoint x: 328, startPoint y: 130, endPoint x: 130, endPoint y: 99, distance: 199.9
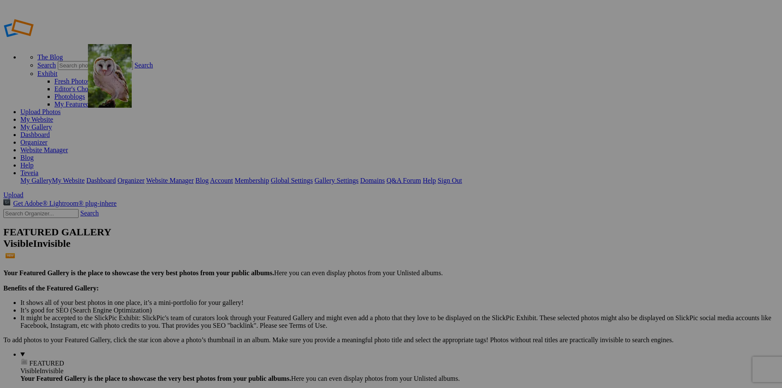
drag, startPoint x: 313, startPoint y: 123, endPoint x: 210, endPoint y: 105, distance: 104.7
click at [53, 116] on link "My Website" at bounding box center [36, 119] width 33 height 7
click at [68, 146] on link "Website Manager" at bounding box center [44, 149] width 48 height 7
click at [53, 116] on link "My Website" at bounding box center [36, 119] width 33 height 7
click at [48, 139] on link "Organizer" at bounding box center [33, 142] width 27 height 7
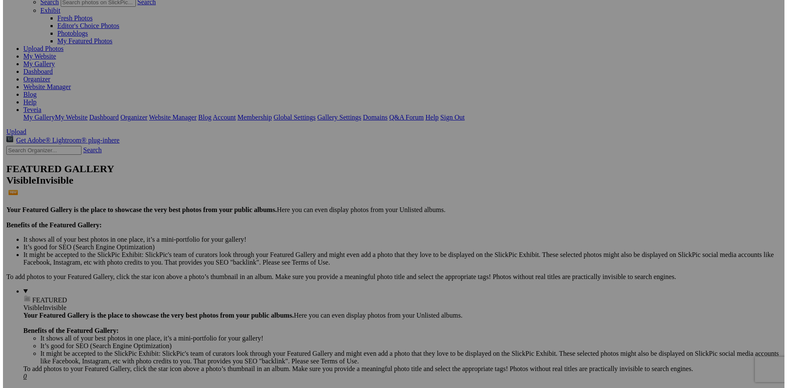
scroll to position [64, 0]
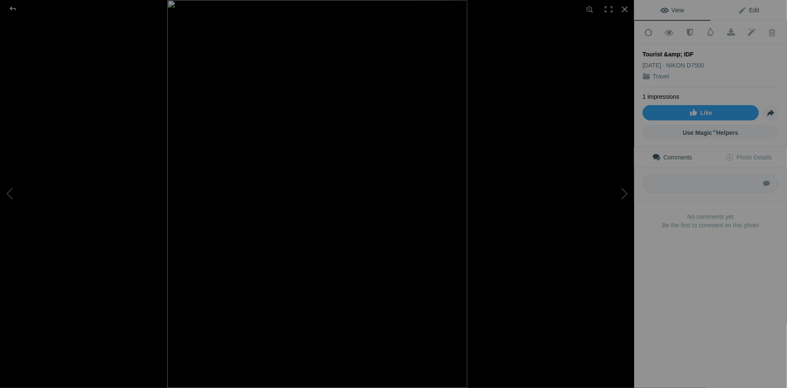
click at [751, 12] on span "Edit" at bounding box center [748, 10] width 21 height 7
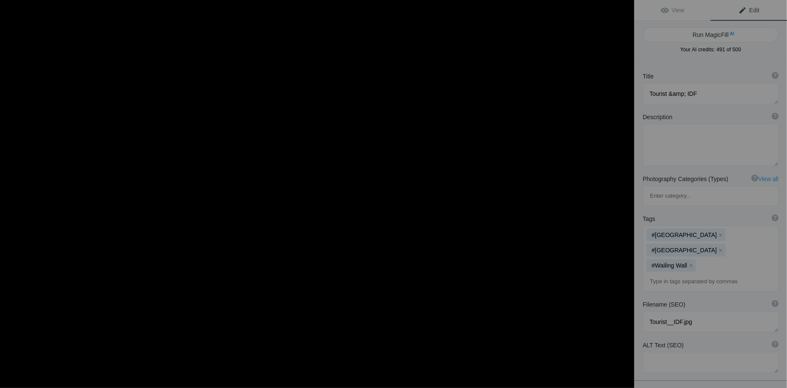
click at [517, 174] on img at bounding box center [282, 81] width 825 height 1068
click at [714, 36] on button "Run MagicFill AI" at bounding box center [711, 34] width 136 height 15
type textarea "Exploring Historic Streets: Tourists and Local Life"
type textarea "This captivating image captures a group of tourists strolling through a charmin…"
type textarea "tourists-walking-historic-street.jpg"
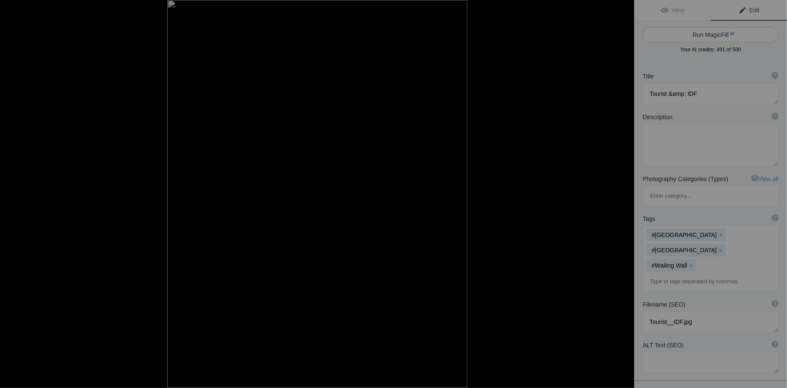
type textarea "A group of tourists walking down a narrow cobblestone street with ancient stone…"
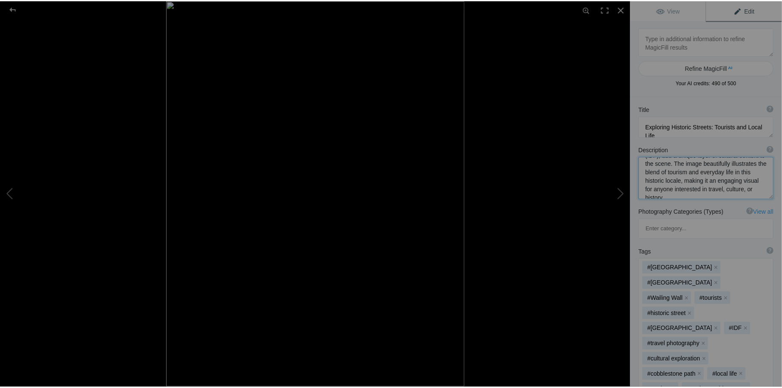
scroll to position [0, 0]
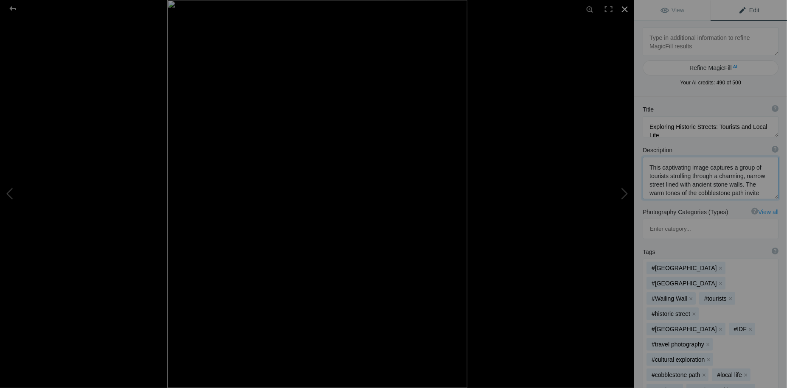
click at [624, 9] on div at bounding box center [625, 9] width 19 height 19
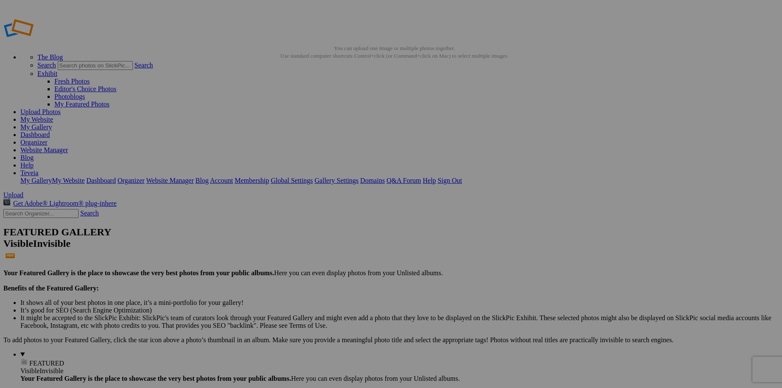
click at [461, 177] on link "Sign Out" at bounding box center [449, 180] width 24 height 7
